Goal: Task Accomplishment & Management: Manage account settings

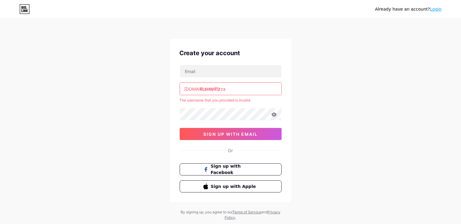
drag, startPoint x: 231, startPoint y: 91, endPoint x: 217, endPoint y: 99, distance: 16.0
click at [211, 90] on input "Pronto Pizza" at bounding box center [230, 89] width 101 height 12
click at [199, 72] on input "text" at bounding box center [230, 71] width 101 height 12
drag, startPoint x: 386, startPoint y: 92, endPoint x: 386, endPoint y: 80, distance: 12.5
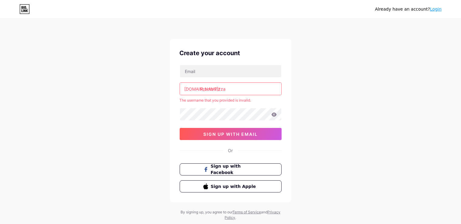
click at [386, 91] on div "Already have an account? Login Create your account bio.link/ Pronto Pizza The u…" at bounding box center [230, 120] width 461 height 240
click at [438, 9] on link "Login" at bounding box center [436, 9] width 12 height 5
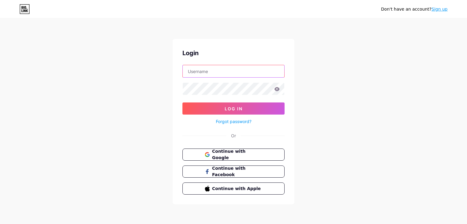
click at [242, 66] on input "text" at bounding box center [233, 71] width 101 height 12
type input "p"
type input "P"
type input "pronto pizza"
click at [278, 90] on icon at bounding box center [276, 89] width 5 height 4
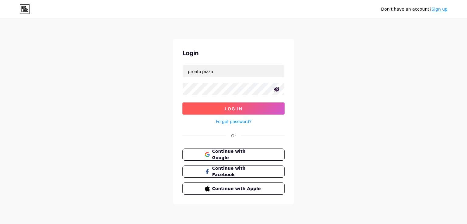
click at [249, 109] on button "Log In" at bounding box center [233, 109] width 102 height 12
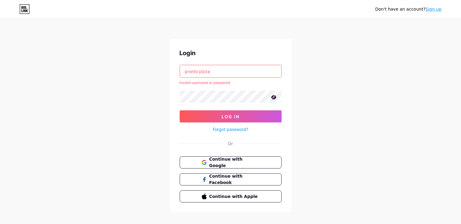
click at [214, 70] on input "pronto pizza" at bounding box center [230, 71] width 101 height 12
drag, startPoint x: 215, startPoint y: 70, endPoint x: 137, endPoint y: 69, distance: 77.8
click at [180, 69] on input "pronto pizza" at bounding box center [230, 71] width 101 height 12
click at [214, 72] on input "text" at bounding box center [230, 71] width 101 height 12
click at [216, 71] on input "text" at bounding box center [230, 71] width 101 height 12
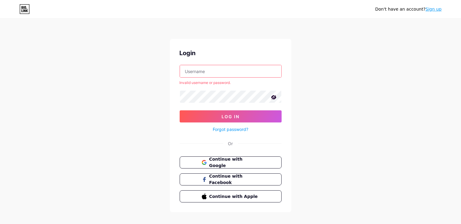
click at [216, 71] on input "text" at bounding box center [230, 71] width 101 height 12
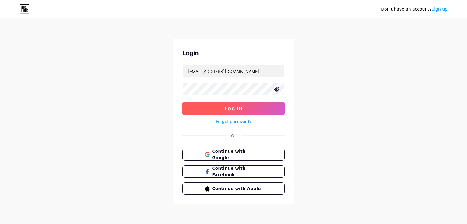
drag, startPoint x: 246, startPoint y: 111, endPoint x: 248, endPoint y: 109, distance: 3.2
click at [246, 111] on button "Log In" at bounding box center [233, 109] width 102 height 12
click at [230, 106] on span "Log In" at bounding box center [233, 108] width 18 height 5
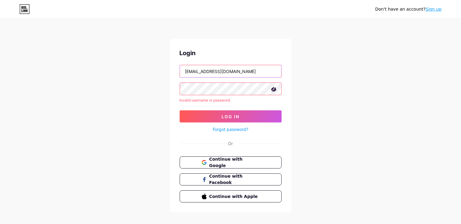
click at [259, 71] on input "gannastorozheva@gmail.com" at bounding box center [230, 71] width 101 height 12
drag, startPoint x: 61, startPoint y: 71, endPoint x: 0, endPoint y: 74, distance: 61.1
click at [180, 72] on input "gannastorozheva@gmail.com" at bounding box center [230, 71] width 101 height 12
type input "pizzapronto67@gmail.com"
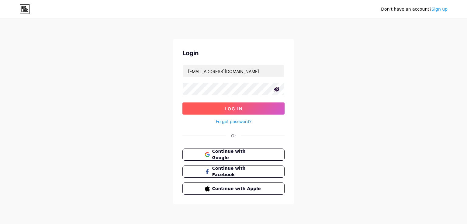
click at [242, 112] on button "Log In" at bounding box center [233, 109] width 102 height 12
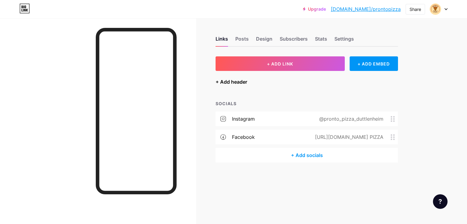
click at [235, 82] on div "+ Add header" at bounding box center [231, 81] width 32 height 7
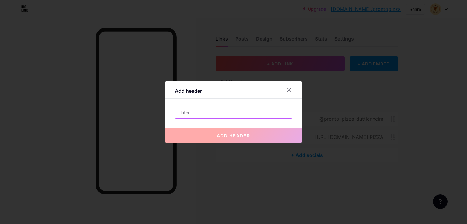
click at [216, 114] on input "text" at bounding box center [233, 112] width 117 height 12
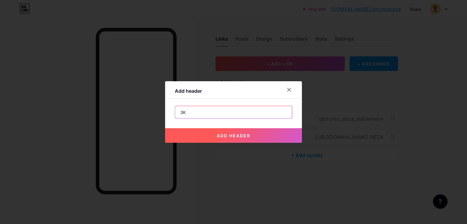
type input "З"
type input "PRONTO PIZZA - Duttlenheim"
click at [256, 132] on button "add header" at bounding box center [233, 135] width 137 height 15
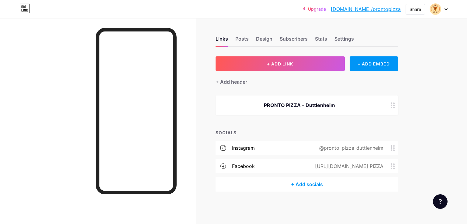
click at [338, 104] on div "PRONTO PIZZA - Duttlenheim" at bounding box center [299, 105] width 153 height 7
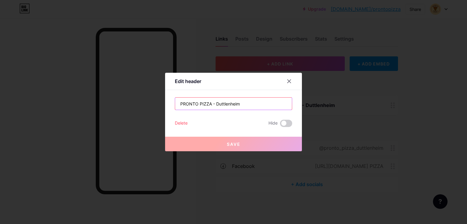
click at [254, 104] on input "PRONTO PIZZA - Duttlenheim" at bounding box center [233, 104] width 117 height 12
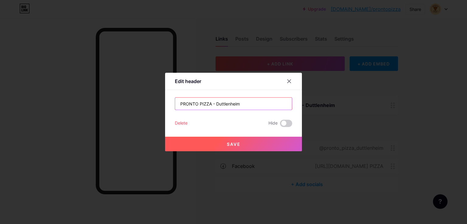
paste input "Pizza • Pasta • Salade • Poulet Grillé À emporter – r"
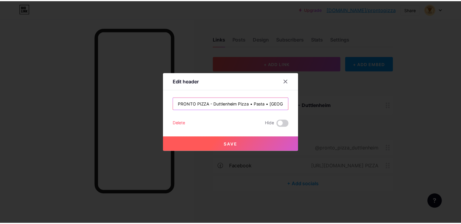
scroll to position [0, 58]
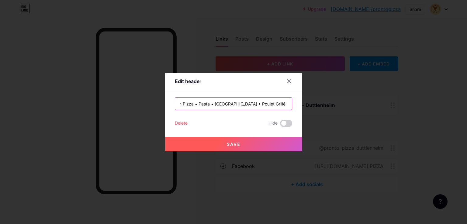
type input "PRONTO PIZZA - Duttlenheim Pizza • Pasta • Salade • Poulet Grillé À emporter – r"
click at [246, 145] on button "Save" at bounding box center [233, 144] width 137 height 15
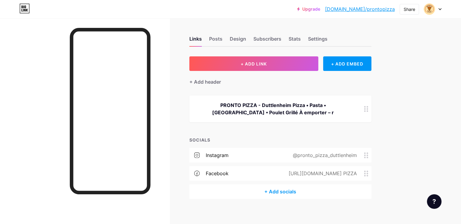
click at [328, 108] on div "PRONTO PIZZA - Duttlenheim Pizza • Pasta • Salade • Poulet Grillé À emporter – r" at bounding box center [273, 109] width 153 height 15
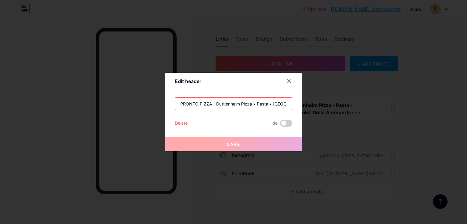
drag, startPoint x: 276, startPoint y: 104, endPoint x: 272, endPoint y: 106, distance: 4.3
click at [276, 104] on input "PRONTO PIZZA - Duttlenheim Pizza • Pasta • Salade • Poulet Grillé À emporter – r" at bounding box center [233, 104] width 117 height 12
click at [273, 104] on input "PRONTO PIZZA - Duttlenheim Pizza • Pasta • Salade • Poulet Grillé À emporter – r" at bounding box center [233, 104] width 117 height 12
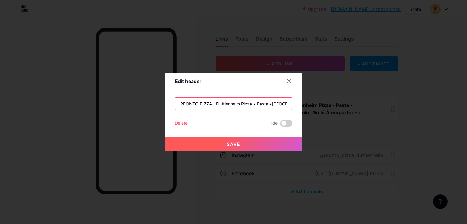
click at [269, 104] on input "PRONTO PIZZA - Duttlenheim Pizza • Pasta •Salade • Poulet Grillé À emporter – r" at bounding box center [233, 104] width 117 height 12
click at [256, 103] on input "PRONTO PIZZA - Duttlenheim Pizza • Pasta•Salade • Poulet Grillé À emporter – r" at bounding box center [233, 104] width 117 height 12
click at [253, 104] on input "PRONTO PIZZA - Duttlenheim Pizza •Pasta•Salade • Poulet Grillé À emporter – r" at bounding box center [233, 104] width 117 height 12
type input "PRONTO PIZZA - Duttlenheim Pizza•Pasta•Salade • Poulet Grillé À emporter – r"
drag, startPoint x: 240, startPoint y: 145, endPoint x: 247, endPoint y: 145, distance: 6.7
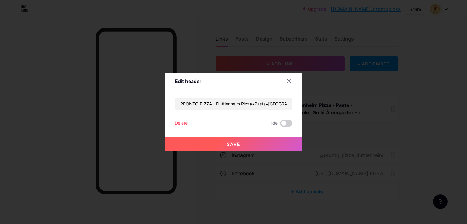
click at [241, 144] on button "Save" at bounding box center [233, 144] width 137 height 15
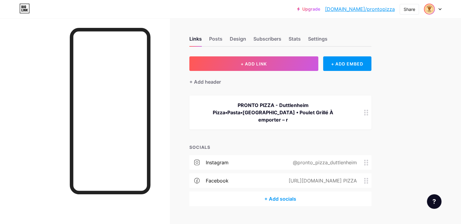
click at [432, 8] on img at bounding box center [430, 9] width 10 height 10
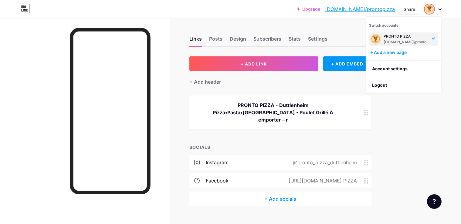
click at [409, 39] on div "PRONTO PIZZA" at bounding box center [407, 36] width 47 height 5
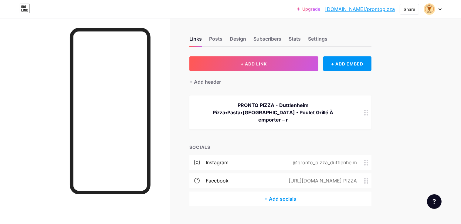
click at [441, 9] on icon at bounding box center [440, 9] width 3 height 2
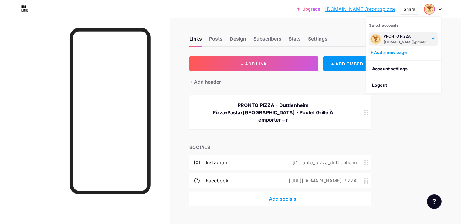
click at [433, 142] on div "Upgrade bio.link/pronto... bio.link/prontopizza Share Switch accounts PRONTO PI…" at bounding box center [230, 118] width 461 height 237
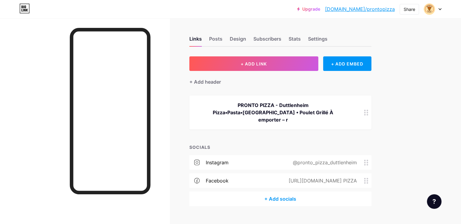
click at [381, 9] on link "[DOMAIN_NAME]/prontopizza" at bounding box center [360, 8] width 70 height 7
click at [369, 110] on icon at bounding box center [367, 113] width 4 height 6
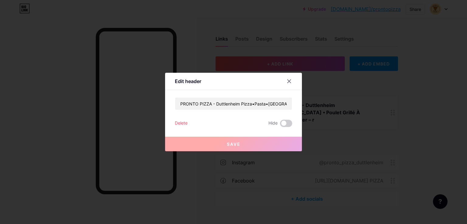
click at [182, 123] on div "Delete" at bounding box center [181, 123] width 13 height 7
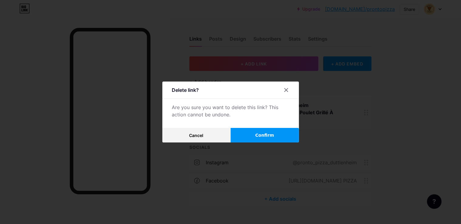
click at [256, 133] on button "Confirm" at bounding box center [265, 135] width 68 height 15
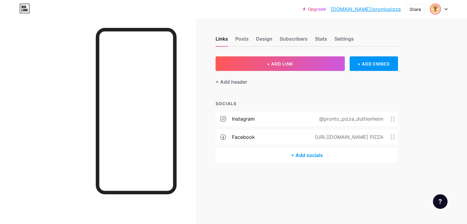
click at [434, 11] on img at bounding box center [435, 9] width 10 height 10
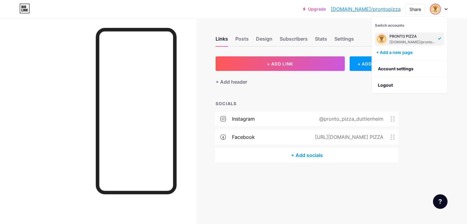
click at [415, 38] on div "PRONTO PIZZA" at bounding box center [412, 36] width 47 height 5
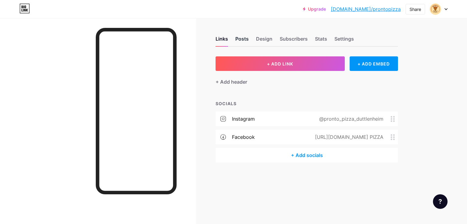
click at [239, 41] on div "Posts" at bounding box center [241, 40] width 13 height 11
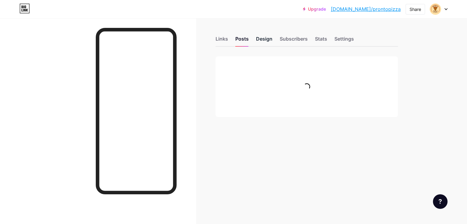
click at [271, 42] on div "Design" at bounding box center [264, 40] width 16 height 11
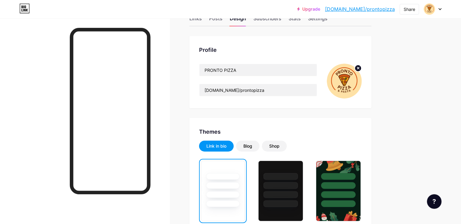
scroll to position [32, 0]
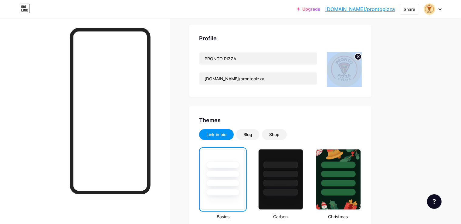
drag, startPoint x: 224, startPoint y: 37, endPoint x: 371, endPoint y: 80, distance: 152.8
click at [371, 80] on div "Profile PRONTO PIZZA bio.link/prontopizza" at bounding box center [281, 61] width 182 height 72
copy canvas
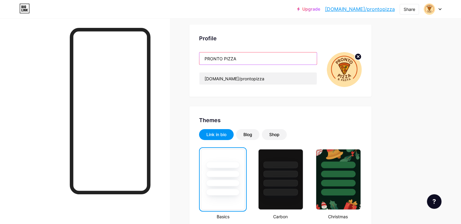
click at [265, 56] on input "PRONTO PIZZA" at bounding box center [259, 59] width 118 height 12
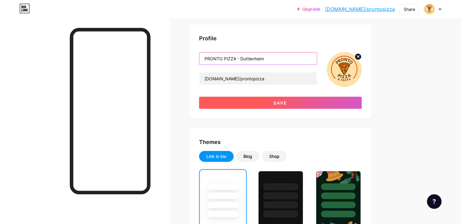
type input "PRONTO PIZZA - Duttlenheim"
click at [288, 102] on span "Save" at bounding box center [281, 103] width 14 height 5
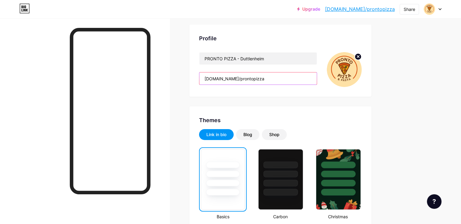
drag, startPoint x: 275, startPoint y: 78, endPoint x: 219, endPoint y: 76, distance: 55.3
click at [221, 76] on input "[DOMAIN_NAME]/prontopizza" at bounding box center [259, 79] width 118 height 12
paste input "Pizza • Pasta • Salade • Poulet Grillé À emporter – rapide et gourmand"
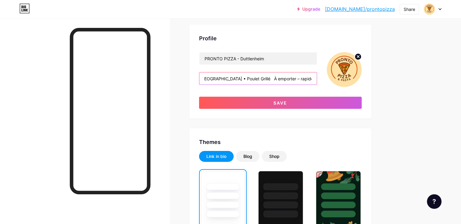
drag, startPoint x: 268, startPoint y: 77, endPoint x: 249, endPoint y: 89, distance: 22.5
click at [267, 77] on input "Pizza • Pasta • Salade • Poulet Grillé À emporter – rapide et gourmand" at bounding box center [259, 79] width 118 height 12
drag, startPoint x: 267, startPoint y: 78, endPoint x: 275, endPoint y: 77, distance: 8.0
click at [275, 77] on input "Pizza • Pasta • Salade • Poulet Roti À emporter – rapide et gourmand" at bounding box center [259, 79] width 118 height 12
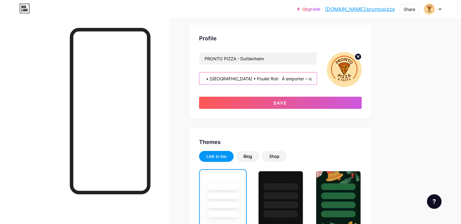
paste input "poulet rô"
drag, startPoint x: 280, startPoint y: 78, endPoint x: 268, endPoint y: 80, distance: 12.9
click at [268, 79] on input "Pizza • Pasta • Salade • Poulet poulet rôti À emporter – rapide et gourmand" at bounding box center [259, 79] width 118 height 12
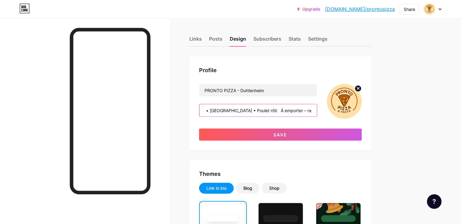
click at [269, 110] on input "Pizza • Pasta • Salade • Poulet rôti À emporter – rapide et gourmand" at bounding box center [259, 110] width 118 height 12
click at [278, 110] on input "Pizza • Pasta • Salade • Poulet Rôti À emporter – rapide et gourmand" at bounding box center [259, 110] width 118 height 12
click at [228, 109] on input "Pizza • Pasta • Salade • Poulet Rôti À emporter – rapide et gourmand" at bounding box center [259, 110] width 118 height 12
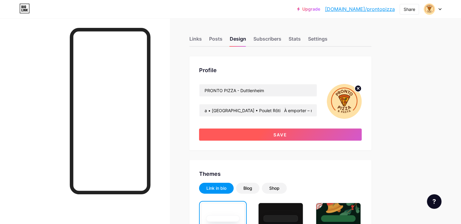
click at [283, 137] on button "Save" at bounding box center [280, 135] width 163 height 12
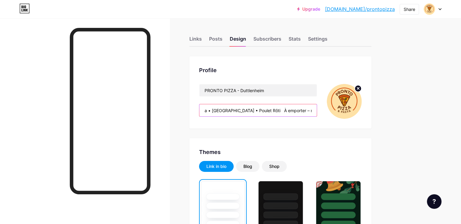
click at [269, 108] on input "a • Salade • Poulet Rôti À emporter – rapide et gourmand" at bounding box center [259, 110] width 118 height 12
click at [228, 110] on input "a • Salade • Poulet Rôti À emporter – rapide et gourmand" at bounding box center [259, 110] width 118 height 12
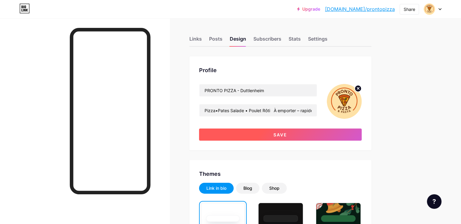
click at [288, 137] on button "Save" at bounding box center [280, 135] width 163 height 12
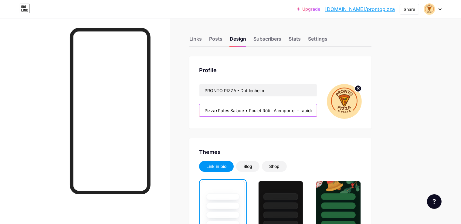
drag, startPoint x: 229, startPoint y: 109, endPoint x: 344, endPoint y: 110, distance: 114.5
click at [317, 110] on div "Pizza•Pates Salade • Poulet Rôti À emporter – rapide et gourmand" at bounding box center [258, 110] width 118 height 13
paste input "• Pâtes • Salade • Poulet Rôti À emporter – rapide et gourmand"
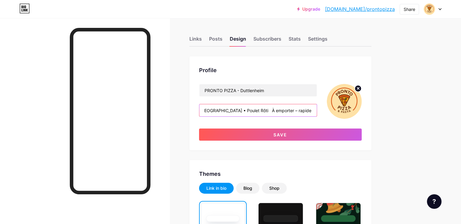
scroll to position [0, 37]
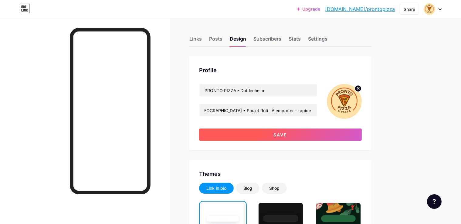
click at [326, 132] on button "Save" at bounding box center [280, 135] width 163 height 12
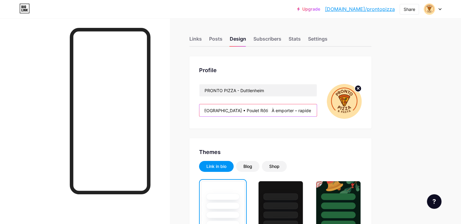
click at [317, 111] on input "Pizza • Pâtes • Salade • Poulet Rôti À emporter – rapide et gourmandegourmand" at bounding box center [259, 110] width 118 height 12
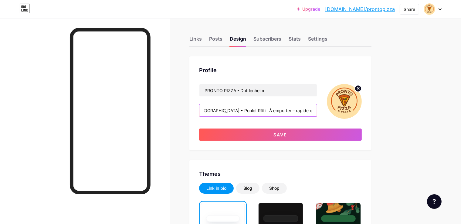
scroll to position [0, 37]
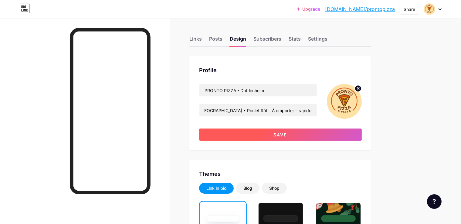
click at [288, 133] on span "Save" at bounding box center [281, 134] width 14 height 5
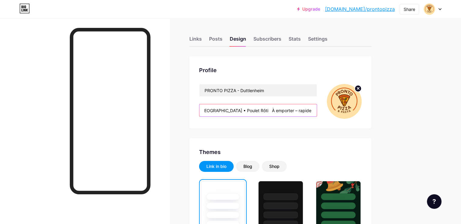
click at [269, 110] on input "Pizza • Pâtes • Salade • Poulet Rôti À emporter – rapide et gourmande" at bounding box center [259, 110] width 118 height 12
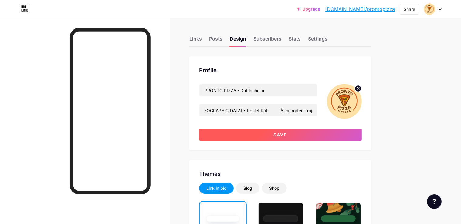
drag, startPoint x: 313, startPoint y: 138, endPoint x: 298, endPoint y: 143, distance: 15.3
click at [312, 138] on button "Save" at bounding box center [280, 135] width 163 height 12
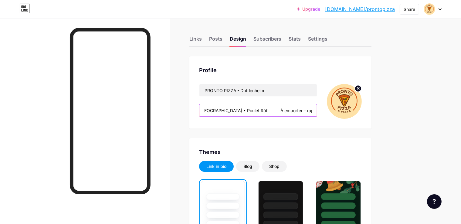
click at [276, 110] on input "Pizza • Pâtes • Salade • Poulet Rôti À emporter – rapide et gourmande" at bounding box center [259, 110] width 118 height 12
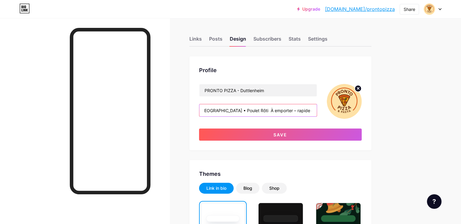
scroll to position [0, 36]
click at [238, 110] on input "Pizza • Pâtes • Salade • Poulet Rôti À emporter – rapide et gourmande" at bounding box center [259, 110] width 118 height 12
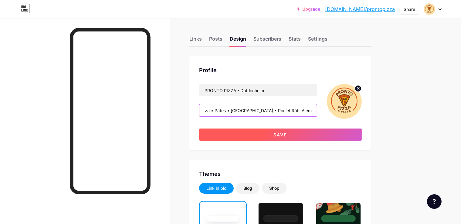
scroll to position [0, 0]
click at [324, 135] on button "Save" at bounding box center [280, 135] width 163 height 12
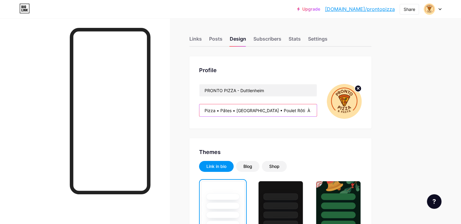
click at [308, 111] on input "Pizza • Pâtes • Salade • Poulet Rôti À emporter – rapide et gourmande" at bounding box center [259, 110] width 118 height 12
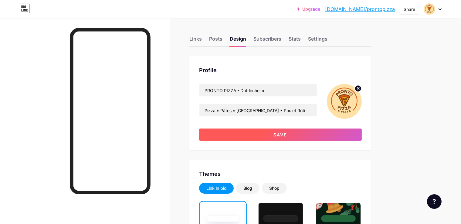
drag, startPoint x: 320, startPoint y: 138, endPoint x: 327, endPoint y: 134, distance: 7.2
click at [320, 137] on button "Save" at bounding box center [280, 135] width 163 height 12
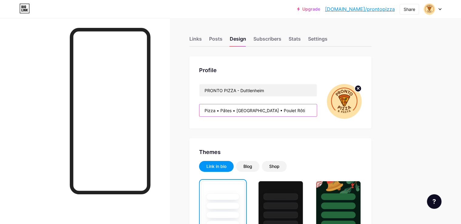
drag, startPoint x: 312, startPoint y: 110, endPoint x: 322, endPoint y: 114, distance: 10.9
click at [312, 110] on input "Pizza • Pâtes • Salade • Poulet Rôti À emporter – rapide et gourmande" at bounding box center [259, 110] width 118 height 12
click at [312, 109] on input "Pizza • Pâtes • Salade • Poulet Rôti À emporter – rapide et gourmande" at bounding box center [259, 110] width 118 height 12
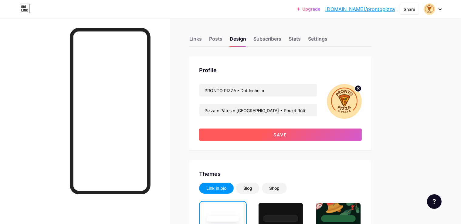
click at [325, 138] on button "Save" at bounding box center [280, 135] width 163 height 12
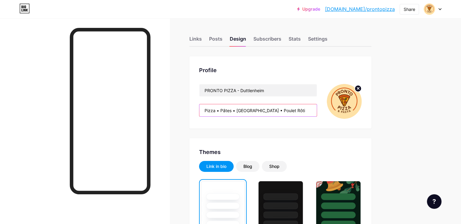
click at [312, 110] on input "Pizza • Pâtes • Salade • Poulet Rôti emporter – rapide et gourmande" at bounding box center [259, 110] width 118 height 12
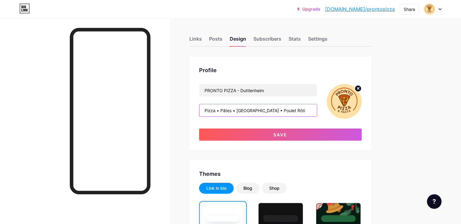
click at [312, 111] on input "Pizza • Pâtes • Salade • Poulet Rôti À emporter – rapide et gourmande" at bounding box center [259, 110] width 118 height 12
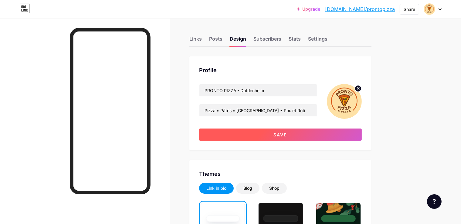
click at [323, 137] on button "Save" at bounding box center [280, 135] width 163 height 12
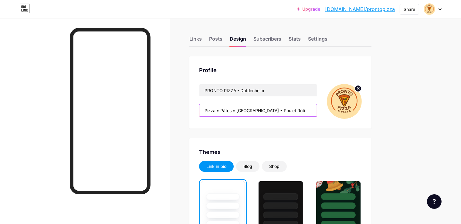
scroll to position [0, 43]
drag, startPoint x: 311, startPoint y: 110, endPoint x: 399, endPoint y: 115, distance: 88.5
click at [317, 115] on input "Pizza • Pâtes • Salade • Poulet Rôti À emporter – rapide et gourmande" at bounding box center [259, 110] width 118 height 12
drag, startPoint x: 340, startPoint y: 110, endPoint x: 276, endPoint y: 124, distance: 65.6
click at [276, 117] on div "Pizza • Pâtes • Salade • Poulet Rôti À emporter – rapide et gourmande" at bounding box center [258, 110] width 118 height 13
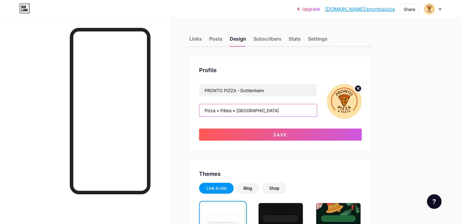
scroll to position [0, 0]
type input "P"
paste input "Pizza • Pâtes • Salade • Poulet Rôti‎ À emporter – rapide et gourmand"
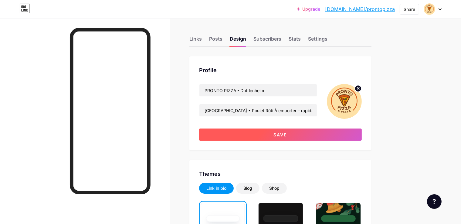
click at [316, 135] on button "Save" at bounding box center [280, 135] width 163 height 12
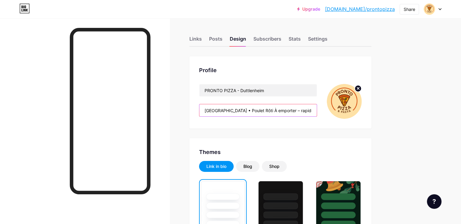
click at [272, 109] on input "Pizza • Pâtes • Salade • Poulet Rôti‎ À emporter – rapide et gourmand" at bounding box center [259, 110] width 118 height 12
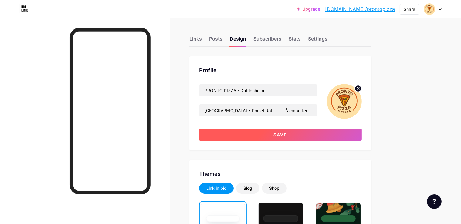
click at [289, 139] on button "Save" at bounding box center [280, 135] width 163 height 12
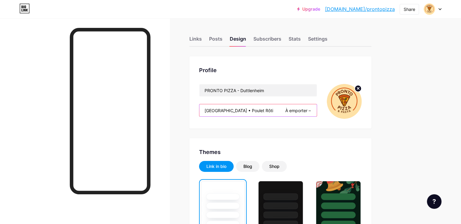
scroll to position [0, 43]
drag, startPoint x: 300, startPoint y: 110, endPoint x: 405, endPoint y: 110, distance: 105.1
click at [317, 110] on input "Pizza • Pâtes • Salade • Poulet Rôti‎ À emporter – rapide et gourmand" at bounding box center [259, 110] width 118 height 12
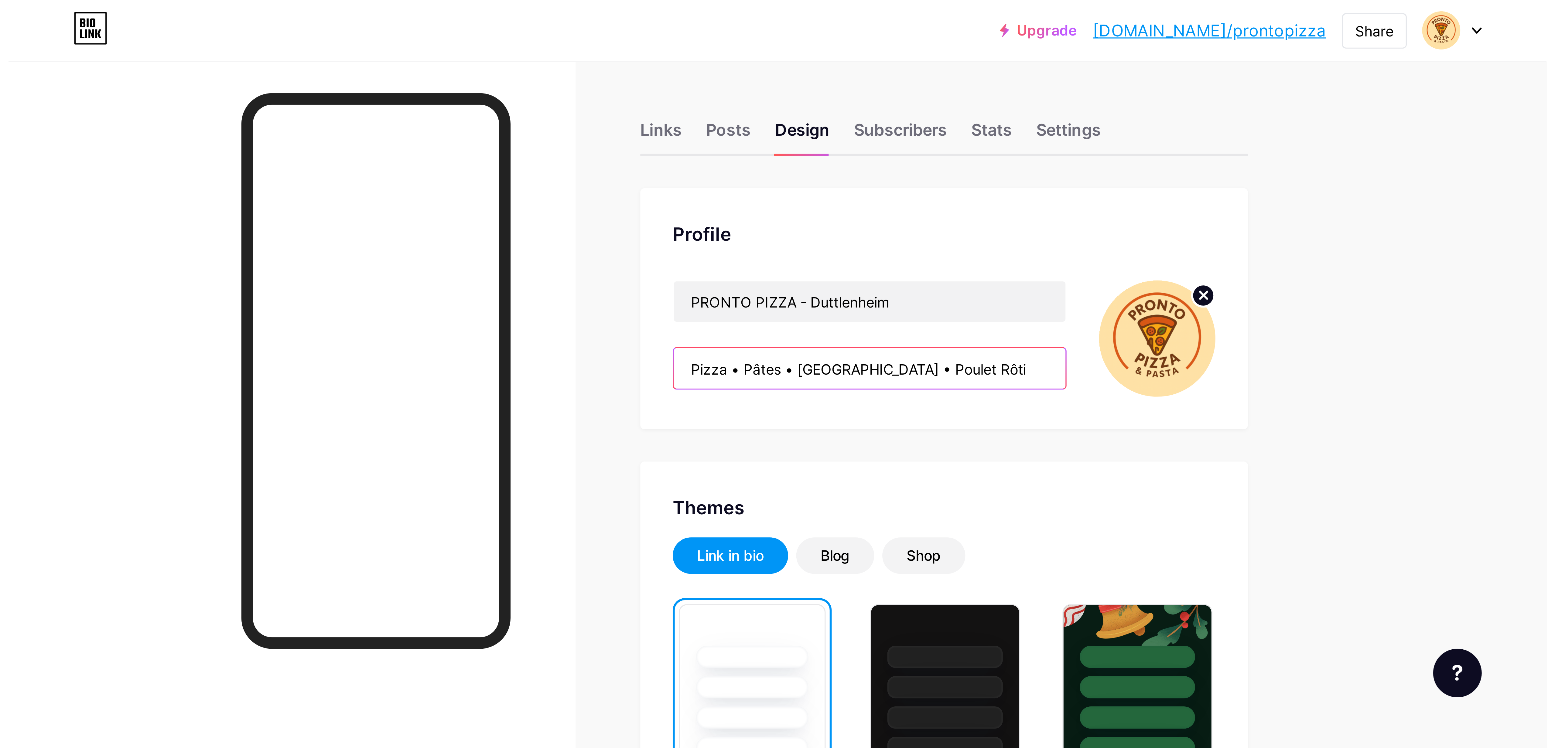
scroll to position [0, 0]
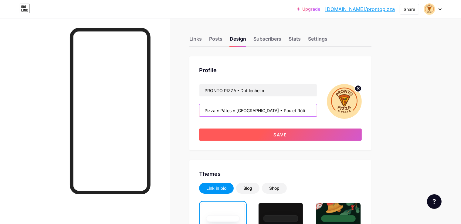
type input "Pizza • Pâtes • Salade • Poulet Rôti‎"
click at [288, 134] on span "Save" at bounding box center [281, 134] width 14 height 5
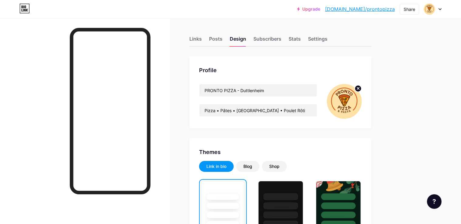
click at [441, 9] on icon at bounding box center [440, 10] width 2 height 2
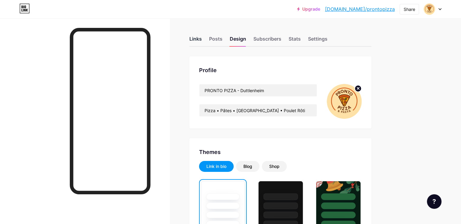
click at [202, 42] on div "Links" at bounding box center [196, 40] width 12 height 11
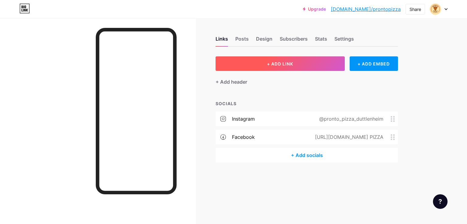
click at [286, 63] on span "+ ADD LINK" at bounding box center [280, 63] width 26 height 5
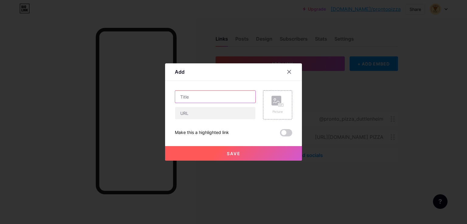
click at [201, 94] on input "text" at bounding box center [215, 97] width 80 height 12
click at [180, 96] on input "commander" at bounding box center [215, 97] width 80 height 12
type input "commander"
click at [218, 44] on div at bounding box center [233, 112] width 467 height 224
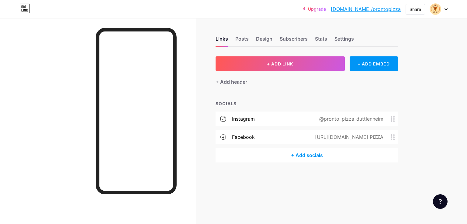
click at [223, 8] on div "Upgrade bio.link/pronto... bio.link/prontopizza Share Switch accounts PRONTO PI…" at bounding box center [233, 9] width 467 height 11
click at [340, 24] on div "Links Posts Design Subscribers Stats Settings + ADD LINK + ADD EMBED + Add head…" at bounding box center [211, 105] width 423 height 175
click at [342, 22] on div "Links Posts Design Subscribers Stats Settings + ADD LINK + ADD EMBED + Add head…" at bounding box center [211, 105] width 423 height 175
click at [245, 22] on div "Links Posts Design Subscribers Stats Settings + ADD LINK + ADD EMBED + Add head…" at bounding box center [211, 105] width 423 height 175
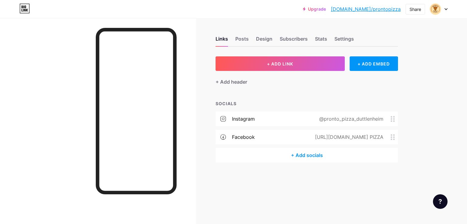
click at [245, 22] on div "Links Posts Design Subscribers Stats Settings + ADD LINK + ADD EMBED + Add head…" at bounding box center [211, 105] width 423 height 175
click at [246, 10] on div "Upgrade [DOMAIN_NAME]/pronto... [DOMAIN_NAME]/prontopizza Share Switch accounts…" at bounding box center [233, 9] width 467 height 11
click at [245, 47] on div "Links Posts Design Subscribers Stats Settings + ADD LINK + ADD EMBED + Add head…" at bounding box center [211, 105] width 423 height 175
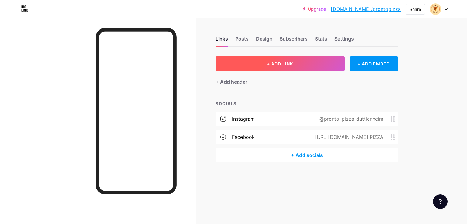
click at [299, 62] on button "+ ADD LINK" at bounding box center [279, 63] width 129 height 15
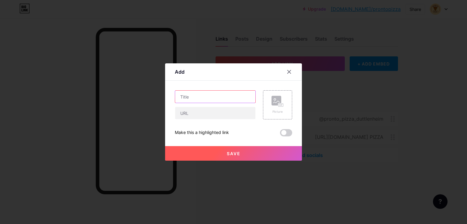
click at [220, 93] on input "text" at bounding box center [215, 97] width 80 height 12
drag, startPoint x: 198, startPoint y: 77, endPoint x: 198, endPoint y: 73, distance: 4.9
click at [198, 76] on div "Add" at bounding box center [233, 74] width 137 height 14
click at [291, 72] on icon at bounding box center [288, 72] width 5 height 5
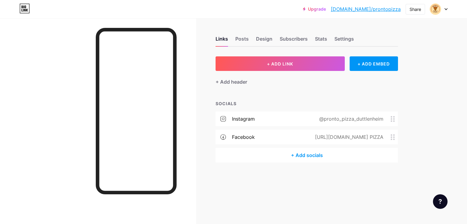
click at [378, 146] on div "instagram @pronto_pizza_duttlenheim facebook https://facebook.com/Pronto PIZZA" at bounding box center [306, 130] width 182 height 36
click at [378, 144] on div "instagram @pronto_pizza_duttlenheim facebook https://facebook.com/Pronto PIZZA" at bounding box center [306, 130] width 182 height 36
drag, startPoint x: 254, startPoint y: 69, endPoint x: 360, endPoint y: 110, distance: 113.7
click at [431, 116] on div "Upgrade [DOMAIN_NAME]/pronto... [DOMAIN_NAME]/prontopizza Share Switch accounts…" at bounding box center [233, 112] width 467 height 224
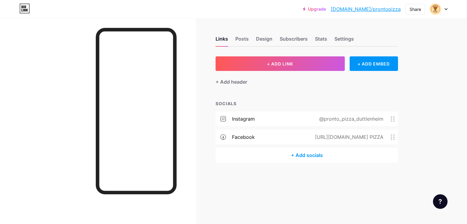
drag, startPoint x: 221, startPoint y: 107, endPoint x: 348, endPoint y: 133, distance: 129.0
click at [348, 133] on div "SOCIALS instagram @pronto_pizza_duttlenheim facebook https://facebook.com/Pront…" at bounding box center [306, 132] width 182 height 62
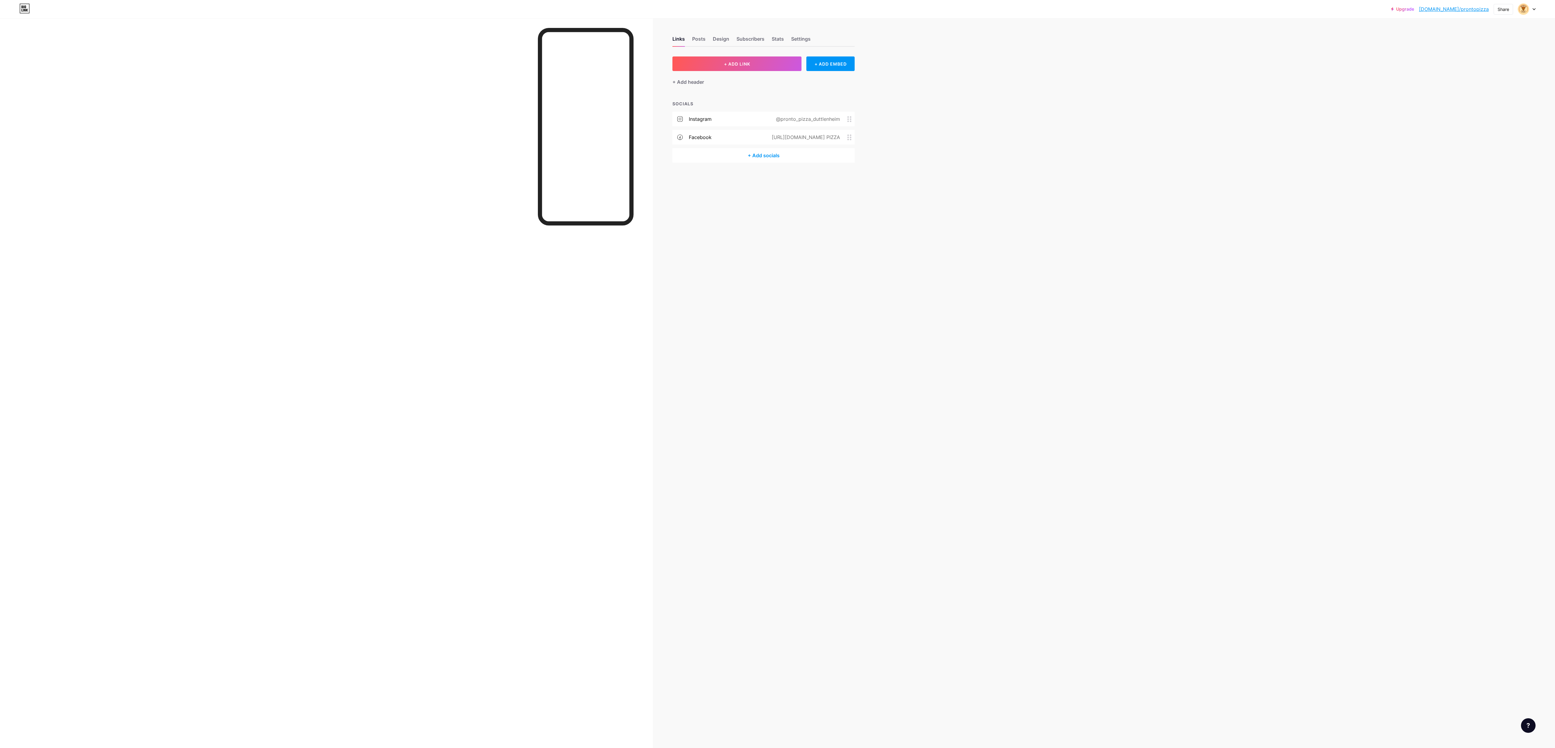
click at [466, 224] on div "Links Posts Design Subscribers Stats Settings + ADD LINK + ADD EMBED + Add head…" at bounding box center [440, 374] width 880 height 748
click at [458, 170] on div at bounding box center [326, 392] width 653 height 748
click at [1209, 125] on div "Upgrade [DOMAIN_NAME]/pronto... [DOMAIN_NAME]/prontopizza Share Switch accounts…" at bounding box center [777, 374] width 1555 height 748
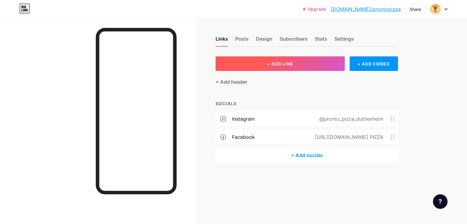
click at [285, 65] on span "+ ADD LINK" at bounding box center [280, 63] width 26 height 5
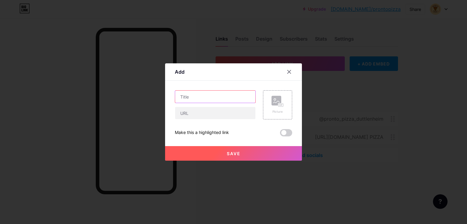
click at [220, 98] on input "text" at bounding box center [215, 97] width 80 height 12
type input ";"
click at [290, 70] on div at bounding box center [288, 72] width 11 height 11
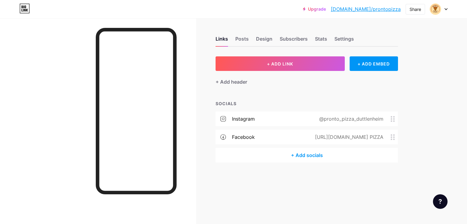
click at [277, 104] on div "SOCIALS" at bounding box center [306, 104] width 182 height 6
click at [277, 103] on div "SOCIALS" at bounding box center [306, 104] width 182 height 6
click at [351, 101] on div "SOCIALS" at bounding box center [306, 104] width 182 height 6
click at [244, 28] on div "Links Posts Design Subscribers Stats Settings" at bounding box center [306, 36] width 182 height 21
drag, startPoint x: 244, startPoint y: 28, endPoint x: 252, endPoint y: 22, distance: 9.9
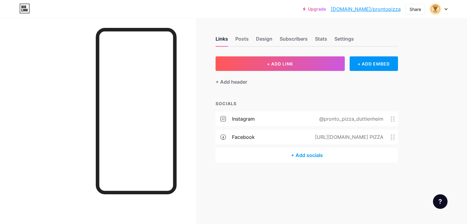
click at [245, 27] on div "Links Posts Design Subscribers Stats Settings" at bounding box center [306, 36] width 182 height 21
drag, startPoint x: 252, startPoint y: 22, endPoint x: 253, endPoint y: 19, distance: 3.3
click at [252, 20] on div "Links Posts Design Subscribers Stats Settings + ADD LINK + ADD EMBED + Add head…" at bounding box center [211, 105] width 423 height 175
click at [255, 16] on div "Upgrade bio.link/pronto... bio.link/prontopizza Share Switch accounts PRONTO PI…" at bounding box center [233, 9] width 467 height 18
click at [260, 16] on div "Upgrade bio.link/pronto... bio.link/prontopizza Share Switch accounts PRONTO PI…" at bounding box center [233, 9] width 467 height 18
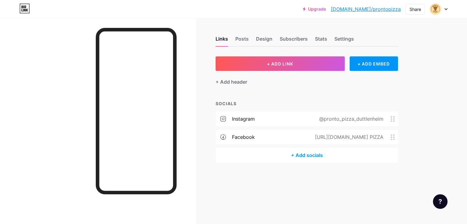
click at [262, 16] on div "Upgrade bio.link/pronto... bio.link/prontopizza Share Switch accounts PRONTO PI…" at bounding box center [233, 9] width 467 height 18
click at [268, 16] on div "Upgrade bio.link/pronto... bio.link/prontopizza Share Switch accounts PRONTO PI…" at bounding box center [233, 9] width 467 height 18
click at [268, 16] on div "Upgrade [DOMAIN_NAME]/pronto... [DOMAIN_NAME]/prontopizza Share Switch accounts…" at bounding box center [233, 9] width 467 height 18
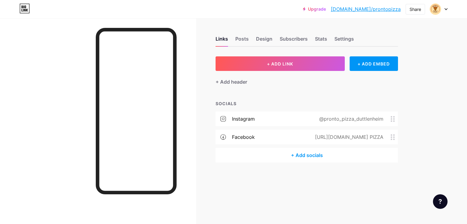
click at [268, 16] on div "Upgrade [DOMAIN_NAME]/pronto... [DOMAIN_NAME]/prontopizza Share Switch accounts…" at bounding box center [233, 9] width 467 height 18
drag, startPoint x: 184, startPoint y: 6, endPoint x: 192, endPoint y: 6, distance: 7.6
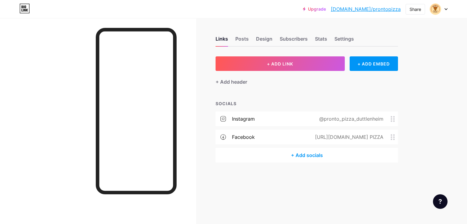
click at [185, 6] on div "Upgrade [DOMAIN_NAME]/pronto... [DOMAIN_NAME]/prontopizza Share Switch accounts…" at bounding box center [233, 9] width 467 height 11
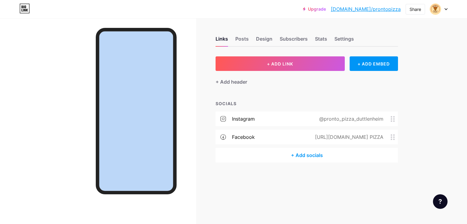
drag, startPoint x: 83, startPoint y: 9, endPoint x: 51, endPoint y: 22, distance: 34.3
click at [51, 22] on div "Upgrade [DOMAIN_NAME]/pronto... [DOMAIN_NAME]/prontopizza Share Switch accounts…" at bounding box center [233, 112] width 467 height 224
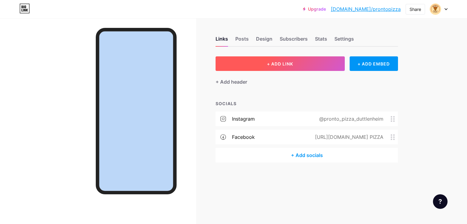
click at [250, 63] on button "+ ADD LINK" at bounding box center [279, 63] width 129 height 15
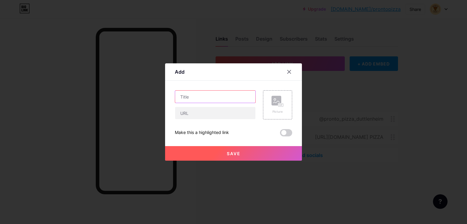
click at [226, 95] on input "text" at bounding box center [215, 97] width 80 height 12
click at [176, 185] on div at bounding box center [233, 112] width 467 height 224
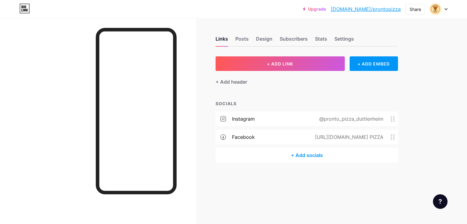
drag, startPoint x: 176, startPoint y: 185, endPoint x: 321, endPoint y: 155, distance: 147.7
click at [176, 155] on div at bounding box center [136, 111] width 81 height 167
click at [210, 40] on div "Links Posts Design Subscribers Stats Settings + ADD LINK + ADD EMBED + Add head…" at bounding box center [211, 105] width 423 height 175
drag, startPoint x: 207, startPoint y: 39, endPoint x: 173, endPoint y: 16, distance: 40.9
click at [207, 39] on div "Links Posts Design Subscribers Stats Settings + ADD LINK + ADD EMBED + Add head…" at bounding box center [211, 105] width 423 height 175
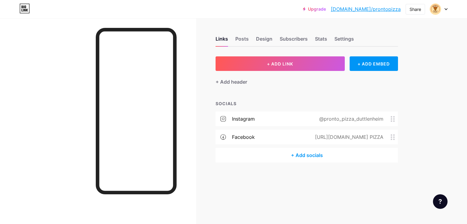
click at [279, 33] on div "Links Posts Design Subscribers Stats Settings" at bounding box center [306, 36] width 182 height 21
click at [265, 14] on div "Upgrade [DOMAIN_NAME]/pronto... [DOMAIN_NAME]/prontopizza Share Switch accounts…" at bounding box center [233, 9] width 467 height 18
drag, startPoint x: 272, startPoint y: 19, endPoint x: 183, endPoint y: 27, distance: 88.4
click at [271, 19] on div "Links Posts Design Subscribers Stats Settings + ADD LINK + ADD EMBED + Add head…" at bounding box center [211, 105] width 423 height 175
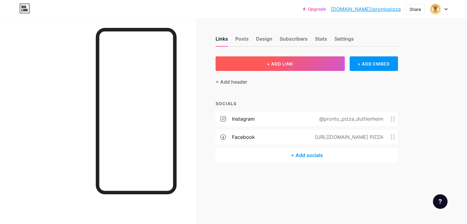
click at [279, 63] on span "+ ADD LINK" at bounding box center [280, 63] width 26 height 5
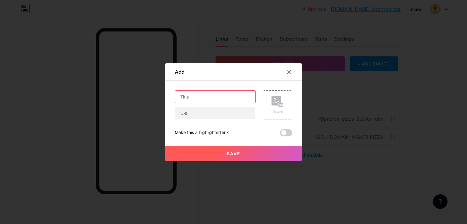
click at [223, 96] on input "text" at bounding box center [215, 97] width 80 height 12
type input ":"
click at [240, 75] on div "Add" at bounding box center [233, 74] width 137 height 14
click at [241, 76] on div "Add" at bounding box center [233, 74] width 137 height 14
drag, startPoint x: 241, startPoint y: 76, endPoint x: 186, endPoint y: 72, distance: 55.7
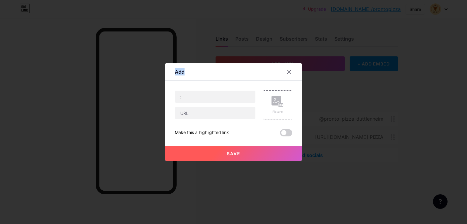
click at [186, 72] on div "Add" at bounding box center [233, 74] width 137 height 14
click at [167, 56] on div at bounding box center [233, 112] width 467 height 224
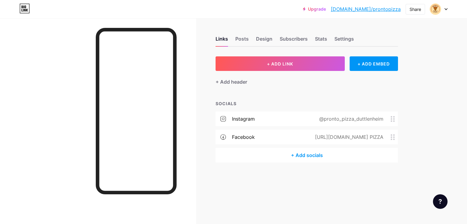
drag, startPoint x: 297, startPoint y: 83, endPoint x: 301, endPoint y: 97, distance: 14.2
click at [297, 84] on div "+ Add header" at bounding box center [306, 78] width 182 height 15
click at [315, 101] on div "SOCIALS" at bounding box center [306, 104] width 182 height 6
click at [316, 101] on div "SOCIALS" at bounding box center [306, 104] width 182 height 6
drag, startPoint x: 236, startPoint y: 103, endPoint x: 239, endPoint y: 96, distance: 7.8
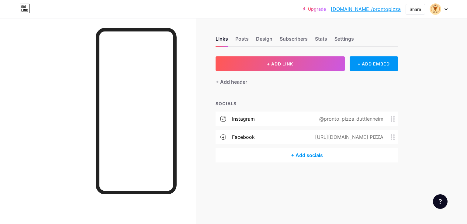
click at [238, 100] on div "+ ADD LINK + ADD EMBED + Add header SOCIALS instagram @pronto_pizza_duttlenheim…" at bounding box center [306, 109] width 182 height 106
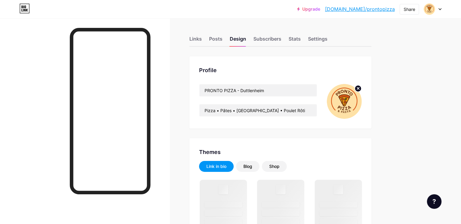
click at [256, 67] on div "Profile" at bounding box center [280, 70] width 163 height 8
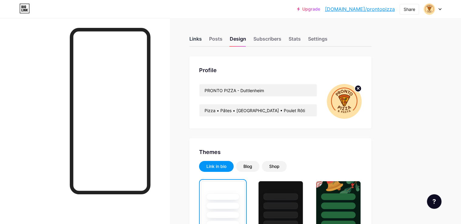
click at [202, 39] on div "Links" at bounding box center [196, 40] width 12 height 11
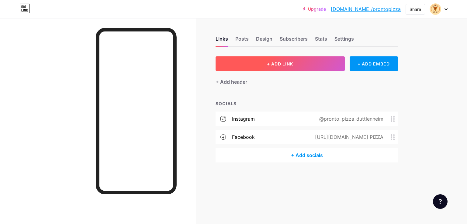
click at [278, 66] on span "+ ADD LINK" at bounding box center [280, 63] width 26 height 5
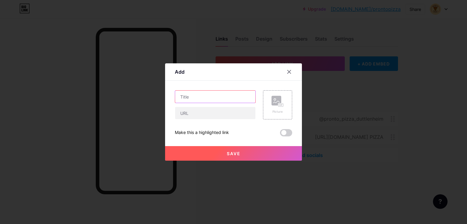
click at [228, 99] on input "text" at bounding box center [215, 97] width 80 height 12
paste input "📞"
type input "📞commander"
click at [227, 116] on input "text" at bounding box center [215, 113] width 80 height 12
type input "[PHONE_NUMBER]"
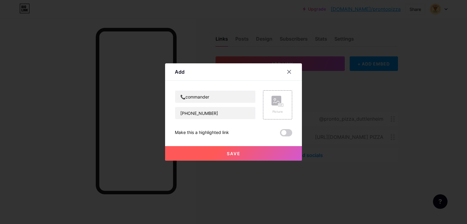
click at [240, 156] on button "Save" at bounding box center [233, 153] width 137 height 15
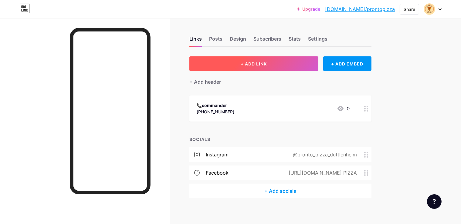
click at [267, 62] on span "+ ADD LINK" at bounding box center [254, 63] width 26 height 5
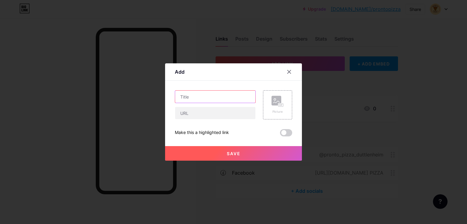
click at [204, 95] on input "text" at bounding box center [215, 97] width 80 height 12
paste input "📍"
type input "📍nous trouver"
click at [219, 114] on input "text" at bounding box center [215, 113] width 80 height 12
paste input "[URL][DOMAIN_NAME][GEOGRAPHIC_DATA]"
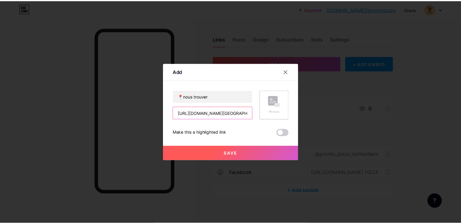
scroll to position [0, 502]
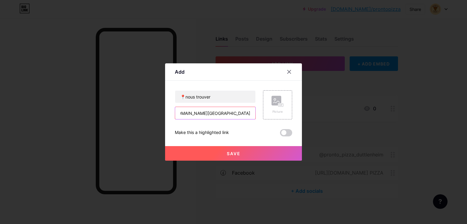
type input "[URL][DOMAIN_NAME][GEOGRAPHIC_DATA]"
click at [248, 156] on button "Save" at bounding box center [233, 153] width 137 height 15
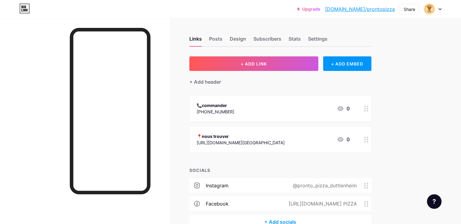
click at [444, 77] on div "Upgrade [DOMAIN_NAME]/pronto... [DOMAIN_NAME]/prontopizza Share Switch accounts…" at bounding box center [230, 130] width 461 height 260
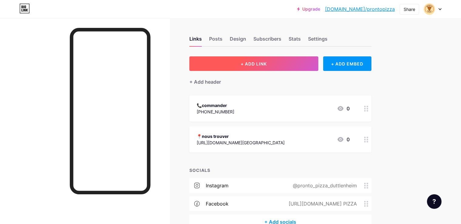
click at [296, 60] on button "+ ADD LINK" at bounding box center [254, 63] width 129 height 15
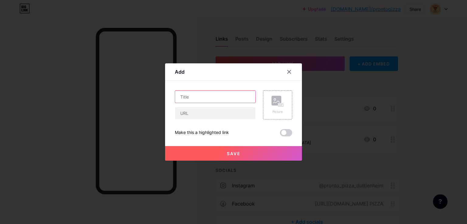
click at [222, 97] on input "text" at bounding box center [215, 97] width 80 height 12
paste input "📸"
click at [188, 97] on input "📸instagram" at bounding box center [215, 97] width 80 height 12
drag, startPoint x: 187, startPoint y: 95, endPoint x: 183, endPoint y: 103, distance: 8.8
click at [187, 96] on input "📸instagram" at bounding box center [215, 97] width 80 height 12
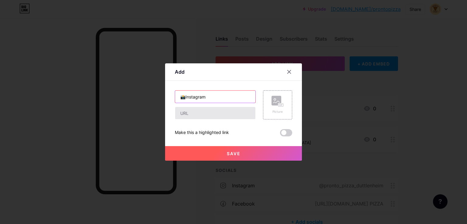
type input "📸Instagram"
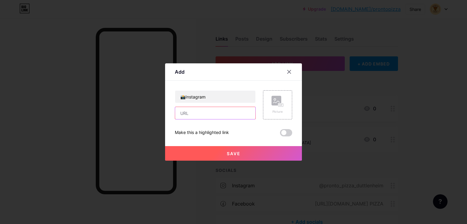
click at [202, 115] on input "text" at bounding box center [215, 113] width 80 height 12
type input "@pronto_pizza_duttlenheim"
click at [242, 154] on button "Save" at bounding box center [233, 153] width 137 height 15
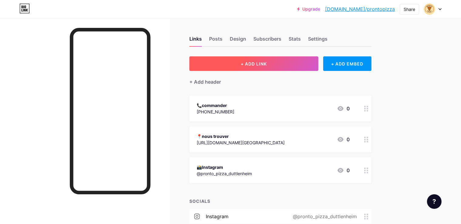
click at [267, 65] on span "+ ADD LINK" at bounding box center [254, 63] width 26 height 5
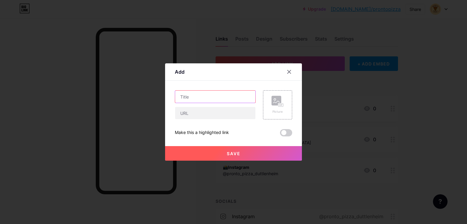
click at [198, 94] on input "text" at bounding box center [215, 97] width 80 height 12
paste input "📘"
type input "📘Facebook"
click at [194, 114] on input "text" at bounding box center [215, 113] width 80 height 12
type input "Pronto PIZZA"
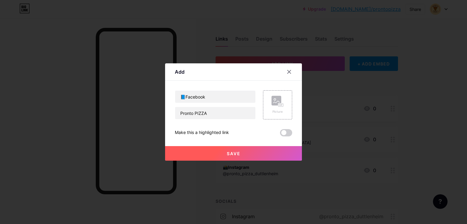
click at [235, 152] on span "Save" at bounding box center [234, 153] width 14 height 5
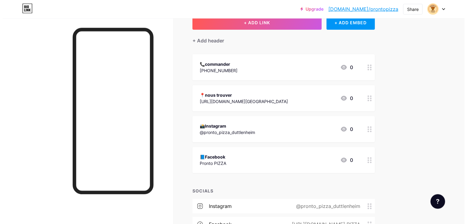
scroll to position [32, 0]
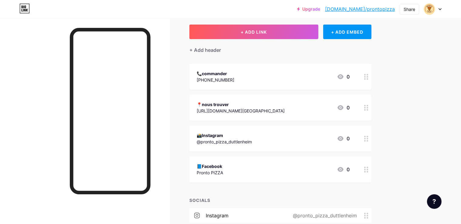
drag, startPoint x: 279, startPoint y: 142, endPoint x: 221, endPoint y: 142, distance: 57.1
click at [221, 142] on div "📸Instagram @pronto_pizza_duttlenheim 0" at bounding box center [281, 139] width 182 height 26
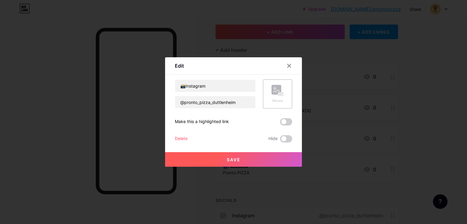
drag, startPoint x: 322, startPoint y: 150, endPoint x: 221, endPoint y: 115, distance: 106.8
click at [321, 149] on div at bounding box center [233, 112] width 467 height 224
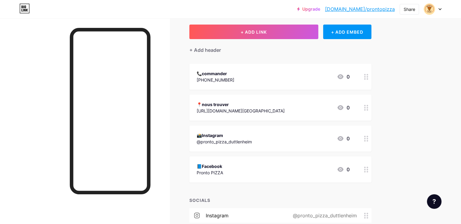
click at [229, 139] on div "@pronto_pizza_duttlenheim" at bounding box center [224, 142] width 55 height 6
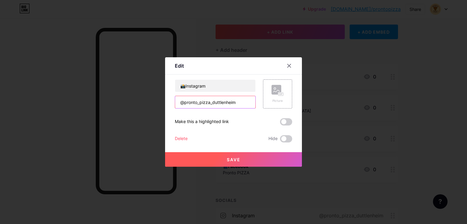
drag, startPoint x: 225, startPoint y: 101, endPoint x: 177, endPoint y: 103, distance: 48.6
click at [177, 103] on input "@pronto_pizza_duttlenheim" at bounding box center [215, 102] width 80 height 12
paste input "[URL][DOMAIN_NAME]"
type input "[URL][DOMAIN_NAME]"
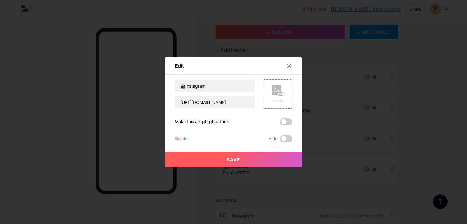
click at [245, 160] on button "Save" at bounding box center [233, 159] width 137 height 15
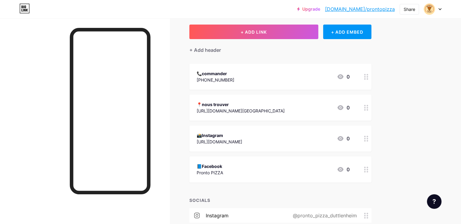
drag, startPoint x: 253, startPoint y: 173, endPoint x: 217, endPoint y: 175, distance: 36.5
click at [217, 175] on div "📘Facebook Pronto PIZZA 0" at bounding box center [281, 170] width 182 height 26
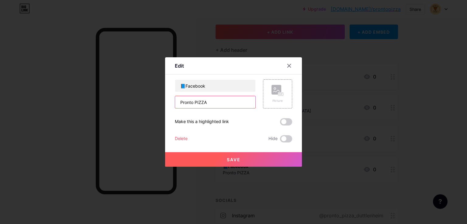
drag, startPoint x: 211, startPoint y: 100, endPoint x: 159, endPoint y: 103, distance: 51.4
click at [175, 103] on input "Pronto PIZZA" at bounding box center [215, 102] width 80 height 12
drag, startPoint x: 211, startPoint y: 107, endPoint x: 109, endPoint y: 99, distance: 102.0
click at [175, 99] on input "Pronto PIZZA" at bounding box center [215, 102] width 80 height 12
paste input "[URL][DOMAIN_NAME]"
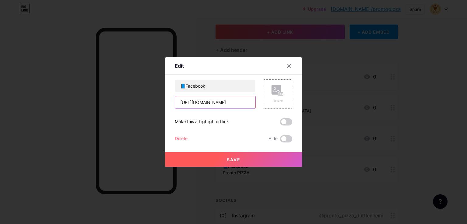
scroll to position [0, 11]
type input "[URL][DOMAIN_NAME]"
click at [221, 161] on button "Save" at bounding box center [233, 159] width 137 height 15
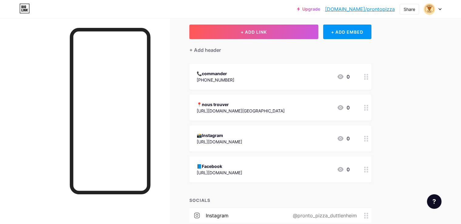
drag, startPoint x: 309, startPoint y: 172, endPoint x: 197, endPoint y: 172, distance: 112.1
click at [197, 172] on div "Links Posts Design Subscribers Stats Settings + ADD LINK + ADD EMBED + Add head…" at bounding box center [198, 138] width 397 height 304
click at [242, 172] on div "[URL][DOMAIN_NAME]" at bounding box center [220, 173] width 46 height 6
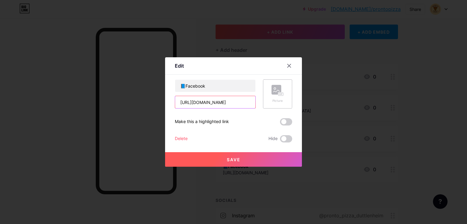
drag, startPoint x: 179, startPoint y: 101, endPoint x: 281, endPoint y: 103, distance: 102.1
click at [255, 102] on div "[URL][DOMAIN_NAME]" at bounding box center [215, 102] width 81 height 13
type input "PIZZA"
drag, startPoint x: 199, startPoint y: 104, endPoint x: 152, endPoint y: 101, distance: 46.5
click at [175, 101] on input "PIZZA" at bounding box center [215, 102] width 80 height 12
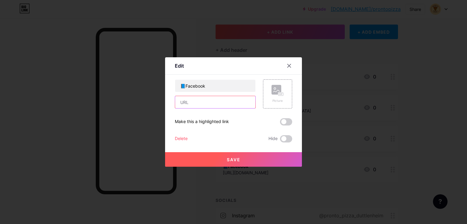
paste input "[URL][DOMAIN_NAME]"
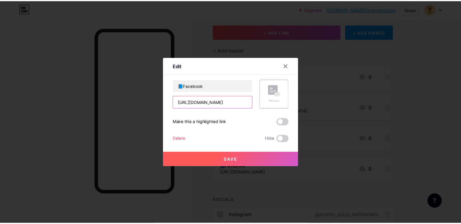
scroll to position [0, 52]
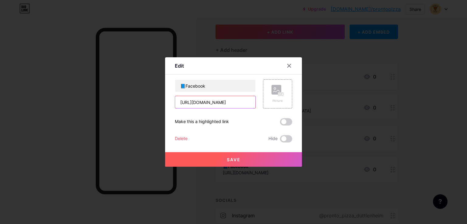
type input "[URL][DOMAIN_NAME]"
click at [247, 159] on button "Save" at bounding box center [233, 159] width 137 height 15
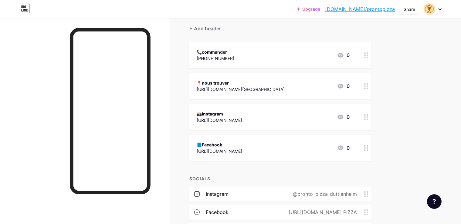
scroll to position [64, 0]
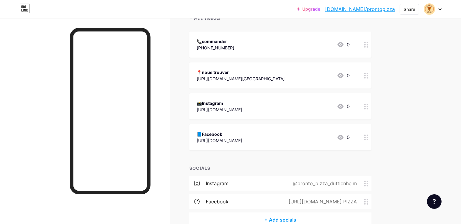
click at [368, 183] on circle at bounding box center [368, 184] width 2 height 2
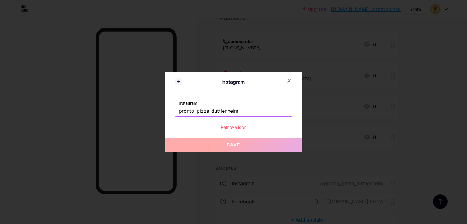
click at [235, 126] on div "Remove icon" at bounding box center [233, 127] width 117 height 6
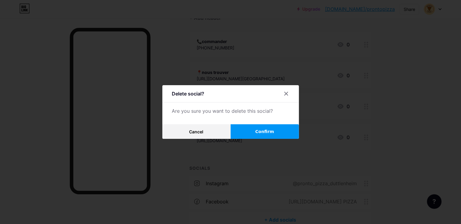
click at [291, 134] on button "Confirm" at bounding box center [265, 132] width 68 height 15
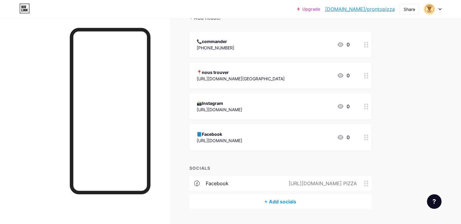
click at [369, 184] on icon at bounding box center [367, 184] width 4 height 6
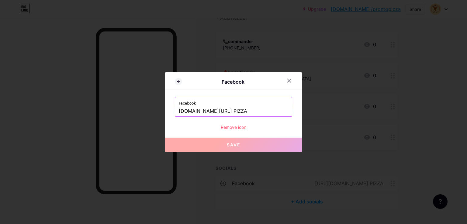
click at [239, 128] on div "Remove icon" at bounding box center [233, 127] width 117 height 6
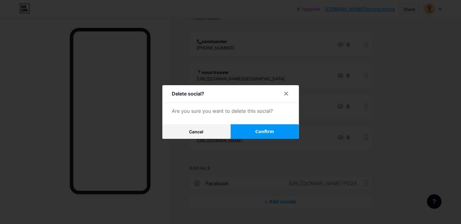
click at [265, 129] on span "Confirm" at bounding box center [264, 132] width 19 height 6
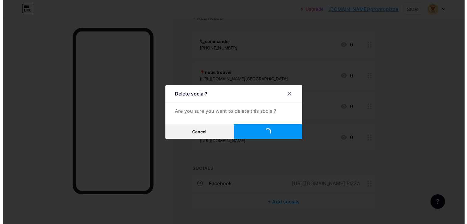
scroll to position [60, 0]
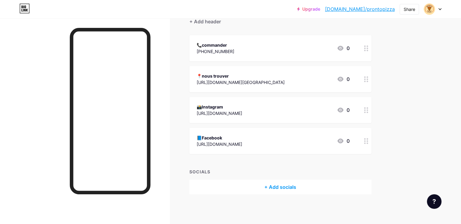
click at [242, 112] on div "[URL][DOMAIN_NAME]" at bounding box center [220, 113] width 46 height 6
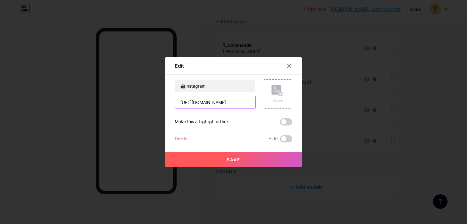
scroll to position [0, 39]
drag, startPoint x: 181, startPoint y: 102, endPoint x: 273, endPoint y: 100, distance: 92.1
click at [255, 100] on input "[URL][DOMAIN_NAME]" at bounding box center [215, 102] width 80 height 12
paste input "/"
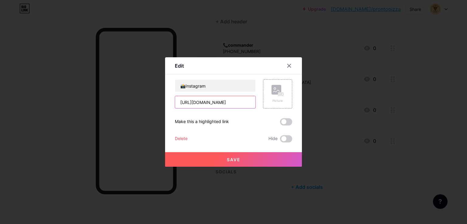
type input "[URL][DOMAIN_NAME]"
click at [226, 155] on button "Save" at bounding box center [233, 159] width 137 height 15
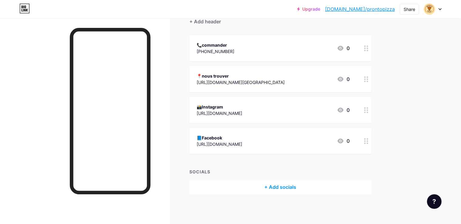
click at [242, 144] on div "[URL][DOMAIN_NAME]" at bounding box center [220, 144] width 46 height 6
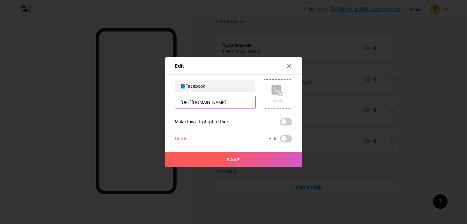
click at [240, 103] on input "[URL][DOMAIN_NAME]" at bounding box center [215, 102] width 80 height 12
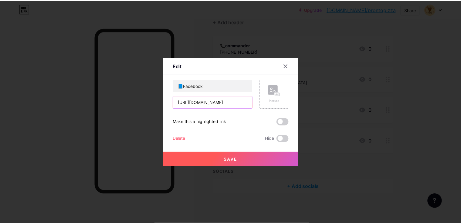
scroll to position [0, 52]
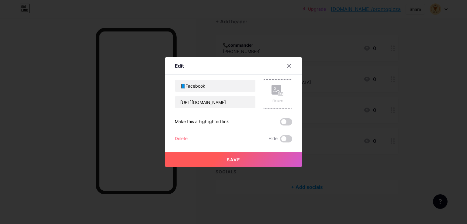
drag, startPoint x: 261, startPoint y: 160, endPoint x: 265, endPoint y: 160, distance: 4.9
click at [261, 160] on button "Save" at bounding box center [233, 159] width 137 height 15
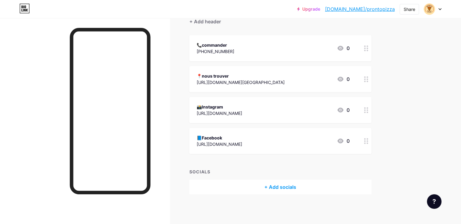
click at [266, 49] on div "📞commander [PHONE_NUMBER] 0" at bounding box center [273, 48] width 153 height 14
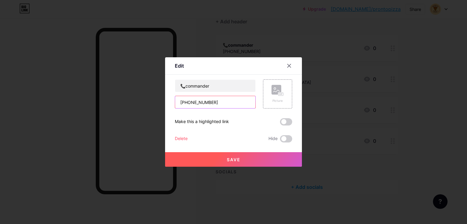
click at [188, 101] on input "[PHONE_NUMBER]" at bounding box center [215, 102] width 80 height 12
drag, startPoint x: 213, startPoint y: 104, endPoint x: 118, endPoint y: 109, distance: 95.8
click at [175, 108] on input "[PHONE_NUMBER]" at bounding box center [215, 102] width 80 height 12
paste input "tel:"
type input "tel:[PHONE_NUMBER]"
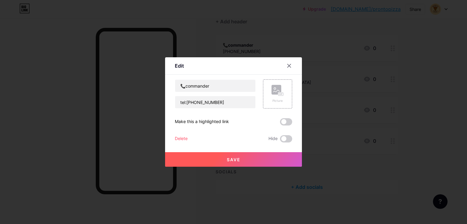
click at [245, 163] on button "Save" at bounding box center [233, 159] width 137 height 15
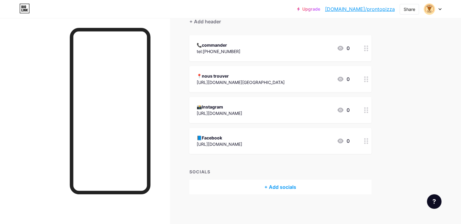
click at [259, 50] on div "📞commander tel:[PHONE_NUMBER] 0" at bounding box center [273, 48] width 153 height 14
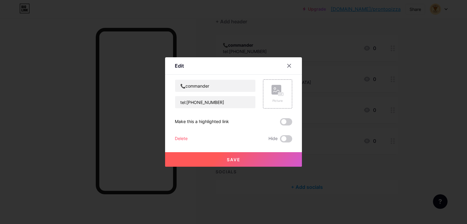
click at [233, 161] on span "Save" at bounding box center [234, 159] width 14 height 5
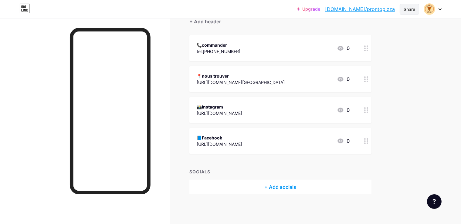
click at [412, 8] on div "Share" at bounding box center [410, 9] width 12 height 6
click at [413, 63] on icon at bounding box center [410, 60] width 7 height 7
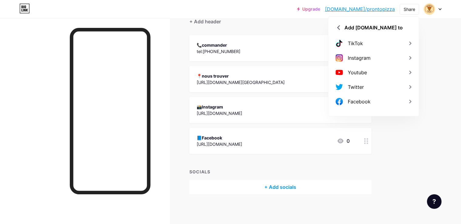
click at [436, 85] on div "Upgrade [DOMAIN_NAME]/pronto... [DOMAIN_NAME]/prontopizza Share Add [DOMAIN_NAM…" at bounding box center [230, 83] width 461 height 286
